Goal: Information Seeking & Learning: Find specific fact

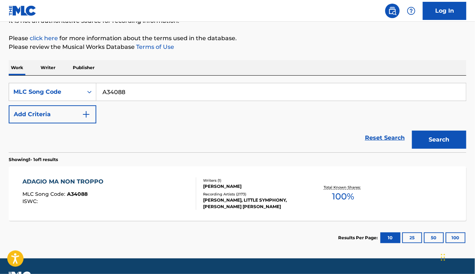
scroll to position [78, 0]
paste input "X9358L"
type input "X9358L"
click at [412, 131] on button "Search" at bounding box center [439, 140] width 54 height 18
click at [156, 196] on div "MLC Song Code : X9358L" at bounding box center [99, 195] width 154 height 7
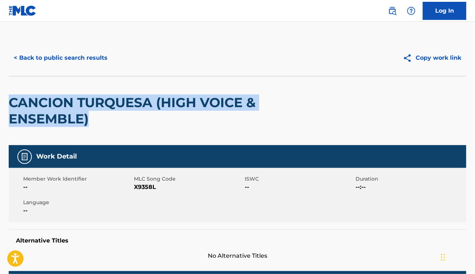
drag, startPoint x: 91, startPoint y: 125, endPoint x: 9, endPoint y: 100, distance: 85.2
click at [9, 100] on h2 "CANCION TURQUESA (HIGH VOICE & ENSEMBLE)" at bounding box center [146, 111] width 274 height 33
copy h2 "CANCION TURQUESA (HIGH VOICE & ENSEMBLE)"
click at [66, 52] on button "< Back to public search results" at bounding box center [61, 58] width 104 height 18
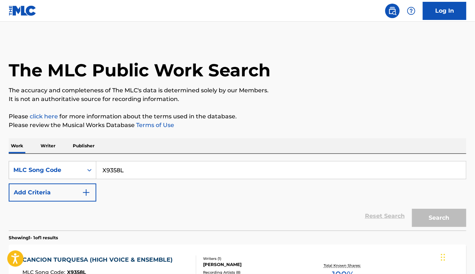
scroll to position [78, 0]
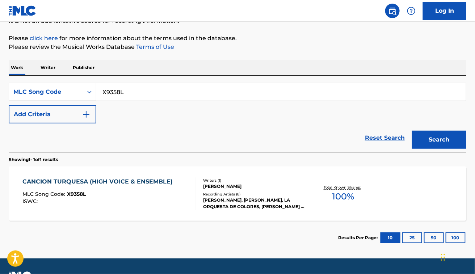
drag, startPoint x: 132, startPoint y: 89, endPoint x: 51, endPoint y: 84, distance: 81.7
click at [51, 86] on div "SearchWithCriteria34bf185f-c54e-4c8b-800b-b48f71379c65 MLC Song Code X9358L" at bounding box center [238, 92] width 458 height 18
paste input "DV83OV"
type input "DV83OV"
click at [412, 131] on button "Search" at bounding box center [439, 140] width 54 height 18
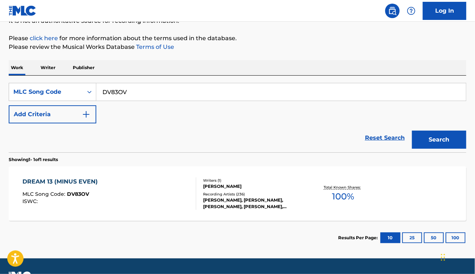
click at [167, 190] on div "DREAM 13 (MINUS EVEN) MLC Song Code : DV83OV ISWC :" at bounding box center [109, 193] width 174 height 33
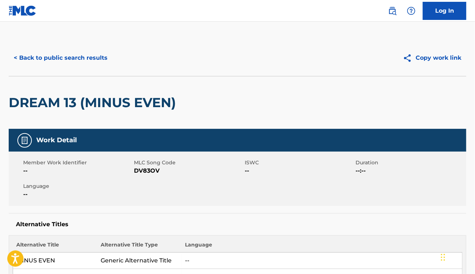
click at [71, 171] on span "--" at bounding box center [77, 171] width 109 height 9
click at [92, 64] on button "< Back to public search results" at bounding box center [61, 58] width 104 height 18
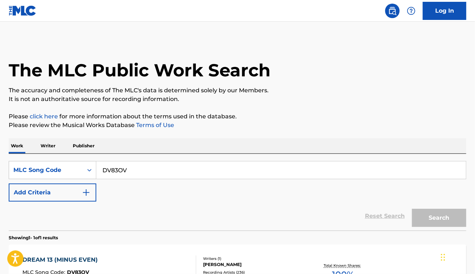
scroll to position [78, 0]
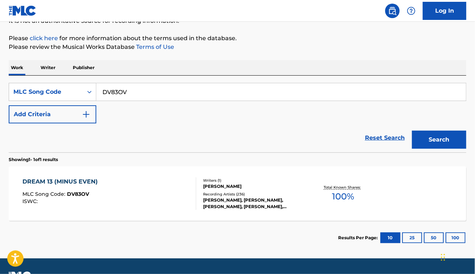
drag, startPoint x: 135, startPoint y: 93, endPoint x: 62, endPoint y: 58, distance: 81.6
click at [62, 58] on div "The MLC Public Work Search The accuracy and completeness of The MLC's data is d…" at bounding box center [237, 108] width 475 height 293
paste input "SV8XJ9"
click at [412, 131] on button "Search" at bounding box center [439, 140] width 54 height 18
paste input "PV7WU3"
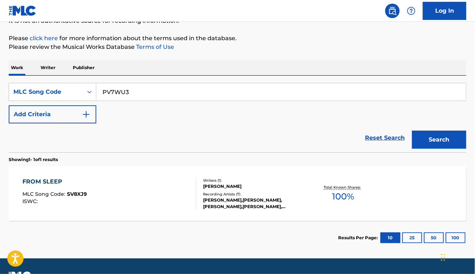
type input "PV7WU3"
click at [412, 131] on button "Search" at bounding box center [439, 140] width 54 height 18
click at [151, 207] on div "PATH 19 (YET FRAILEST) MLC Song Code : PV7WU3 ISWC :" at bounding box center [109, 193] width 174 height 33
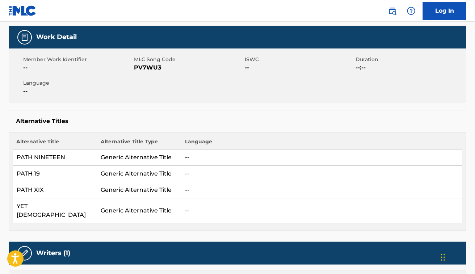
scroll to position [191, 0]
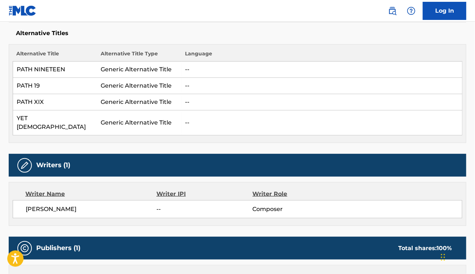
click at [120, 154] on div "Writers (1)" at bounding box center [238, 165] width 458 height 23
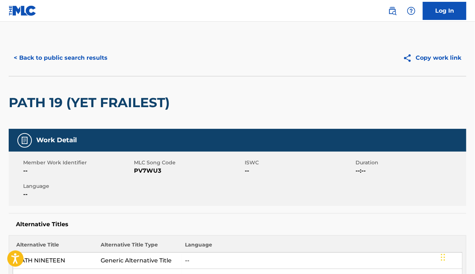
click at [67, 60] on button "< Back to public search results" at bounding box center [61, 58] width 104 height 18
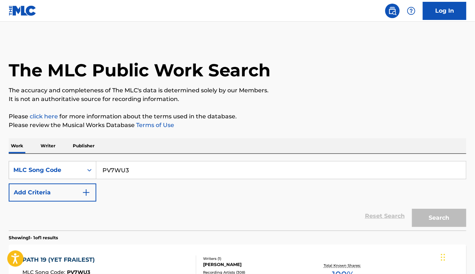
scroll to position [78, 0]
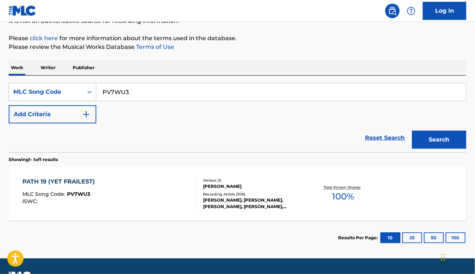
drag, startPoint x: 112, startPoint y: 89, endPoint x: 74, endPoint y: 86, distance: 38.2
click at [74, 86] on div "SearchWithCriteria34bf185f-c54e-4c8b-800b-b48f71379c65 MLC Song Code PV7WU3" at bounding box center [238, 92] width 458 height 18
paste input "IV8238"
click at [412, 131] on button "Search" at bounding box center [439, 140] width 54 height 18
paste input "DB57VS"
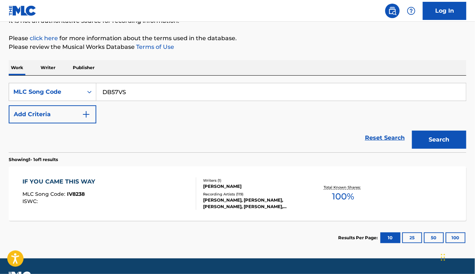
click at [412, 131] on button "Search" at bounding box center [439, 140] width 54 height 18
paste input "A04357"
type input "A04357"
click at [412, 131] on button "Search" at bounding box center [439, 140] width 54 height 18
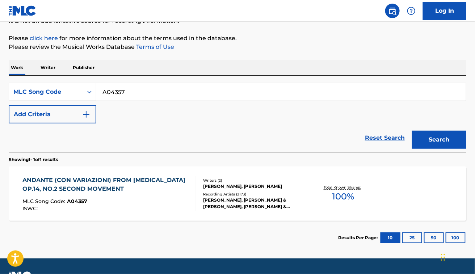
click at [150, 201] on div "MLC Song Code : A04357" at bounding box center [106, 202] width 168 height 7
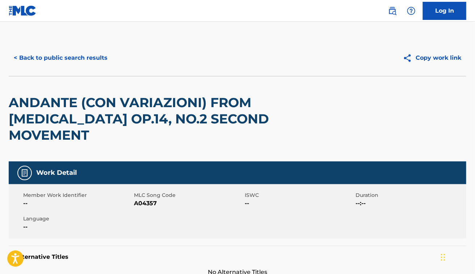
click at [64, 61] on button "< Back to public search results" at bounding box center [61, 58] width 104 height 18
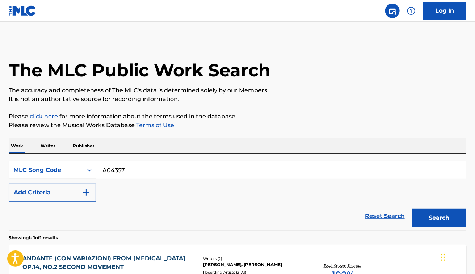
scroll to position [78, 0]
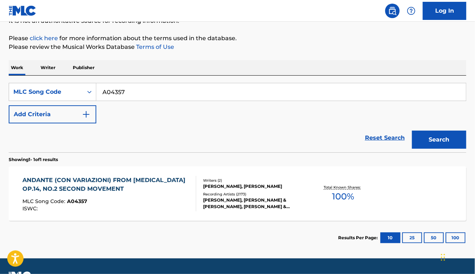
click at [133, 91] on input "A04357" at bounding box center [281, 91] width 370 height 17
paste input "P8063H"
type input "P8063H"
click at [412, 131] on button "Search" at bounding box center [439, 140] width 54 height 18
